Goal: Task Accomplishment & Management: Manage account settings

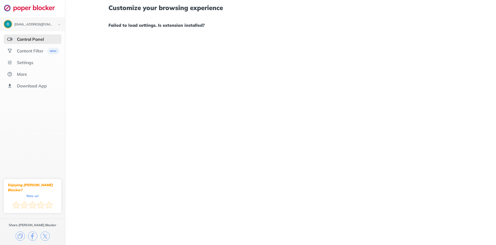
click at [27, 43] on div "Control Panel" at bounding box center [33, 39] width 58 height 10
click at [20, 17] on div "[EMAIL_ADDRESS][DOMAIN_NAME] Logout Control Panel Content Filter Settings More …" at bounding box center [32, 45] width 65 height 90
click at [21, 9] on img at bounding box center [32, 7] width 57 height 7
click at [114, 36] on div "Customize your browsing experience Failed to load settings. Is extension instal…" at bounding box center [280, 122] width 431 height 245
click at [21, 52] on div "Content Filter" at bounding box center [30, 50] width 26 height 5
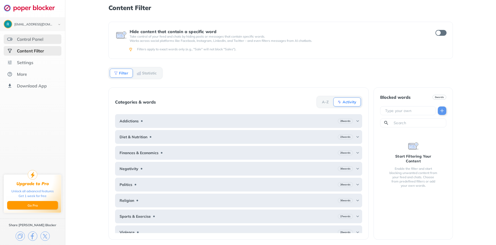
click at [33, 40] on div "Control Panel" at bounding box center [30, 39] width 26 height 5
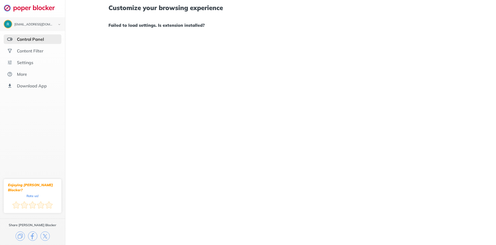
click at [38, 56] on ul "Control Panel Content Filter Settings More Download App" at bounding box center [32, 62] width 65 height 56
click at [28, 53] on div "Content Filter" at bounding box center [33, 51] width 58 height 10
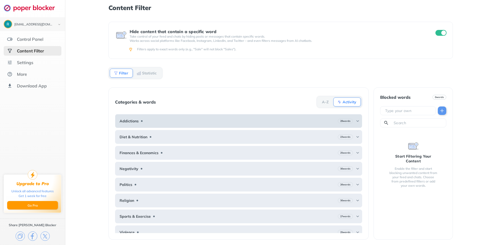
click at [146, 115] on div "Addictions 29 words" at bounding box center [238, 121] width 247 height 14
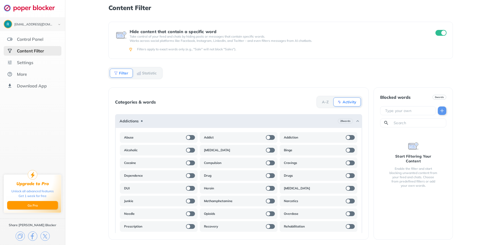
click at [37, 56] on ul "Control Panel Content Filter Settings More Download App" at bounding box center [32, 62] width 65 height 56
click at [36, 62] on div "Settings" at bounding box center [33, 63] width 58 height 10
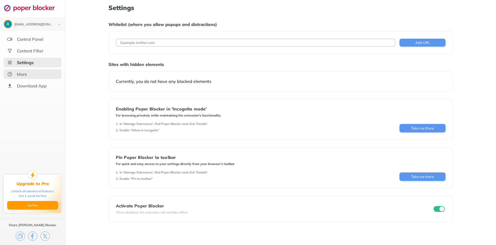
click at [43, 73] on div "More" at bounding box center [33, 74] width 58 height 10
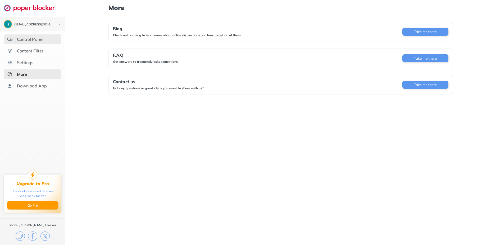
click at [37, 41] on div "Control Panel" at bounding box center [30, 39] width 26 height 5
